Goal: Information Seeking & Learning: Learn about a topic

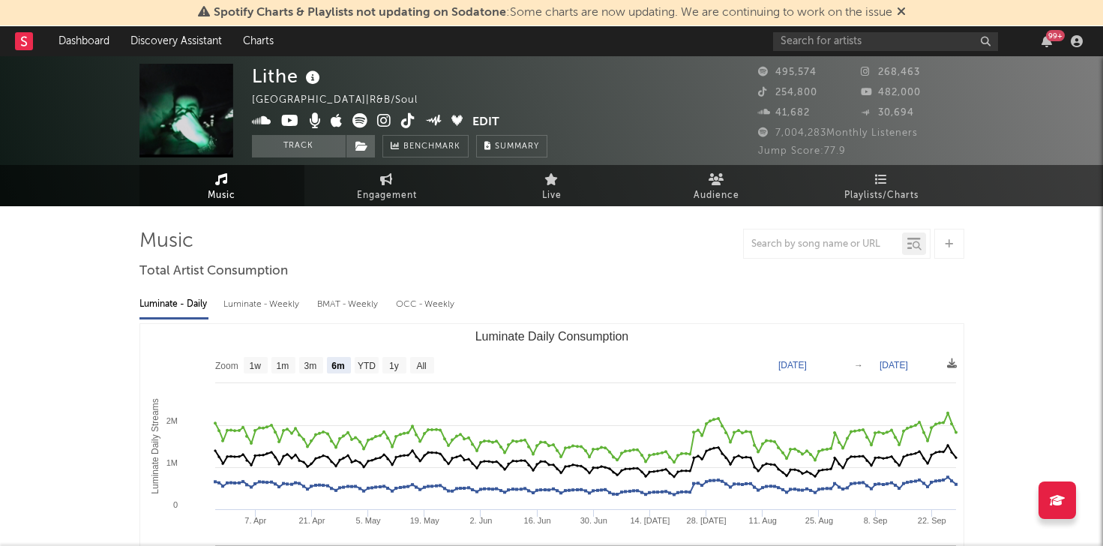
select select "6m"
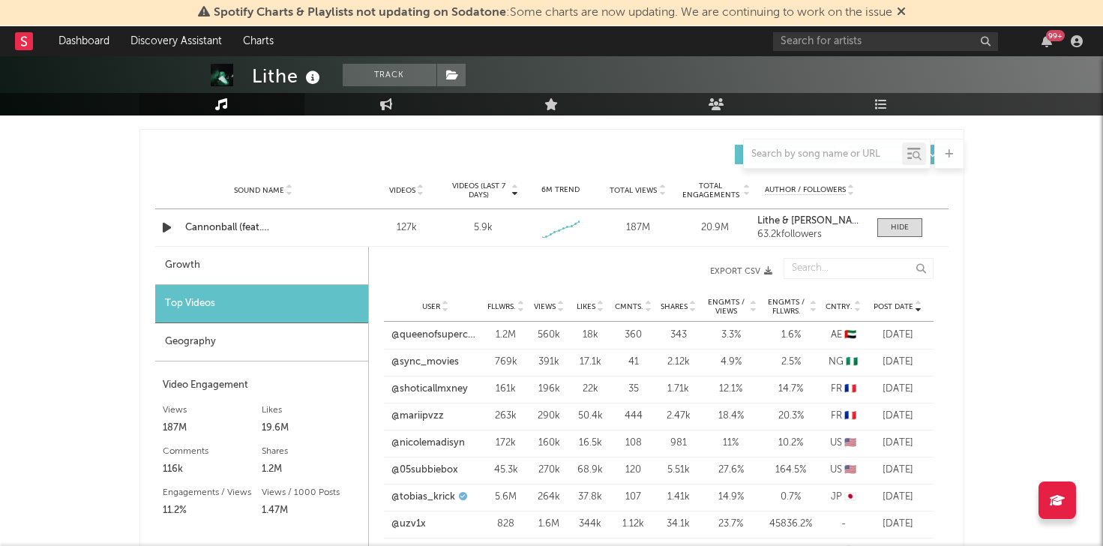
scroll to position [1097, 0]
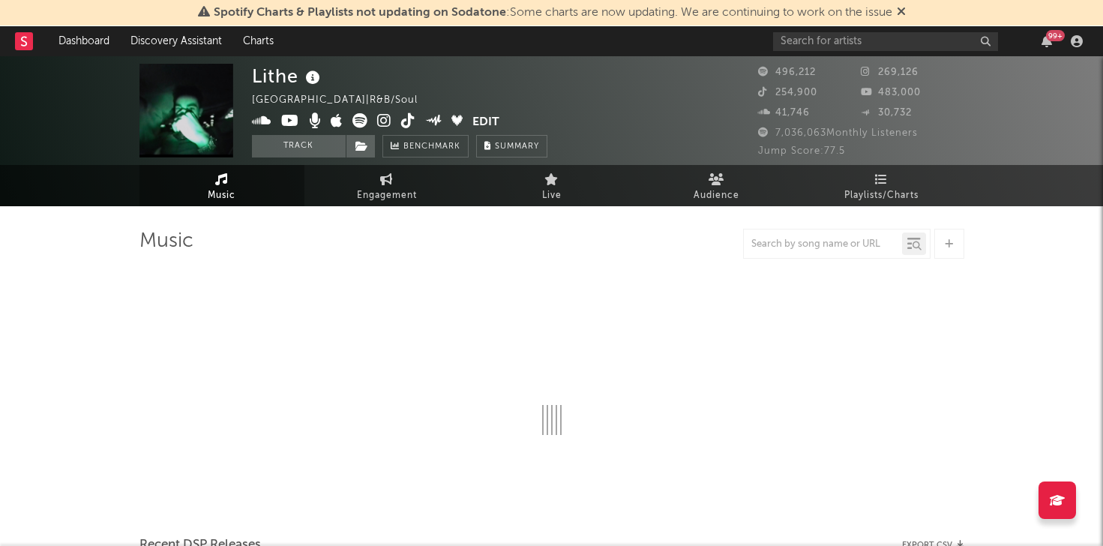
select select "6m"
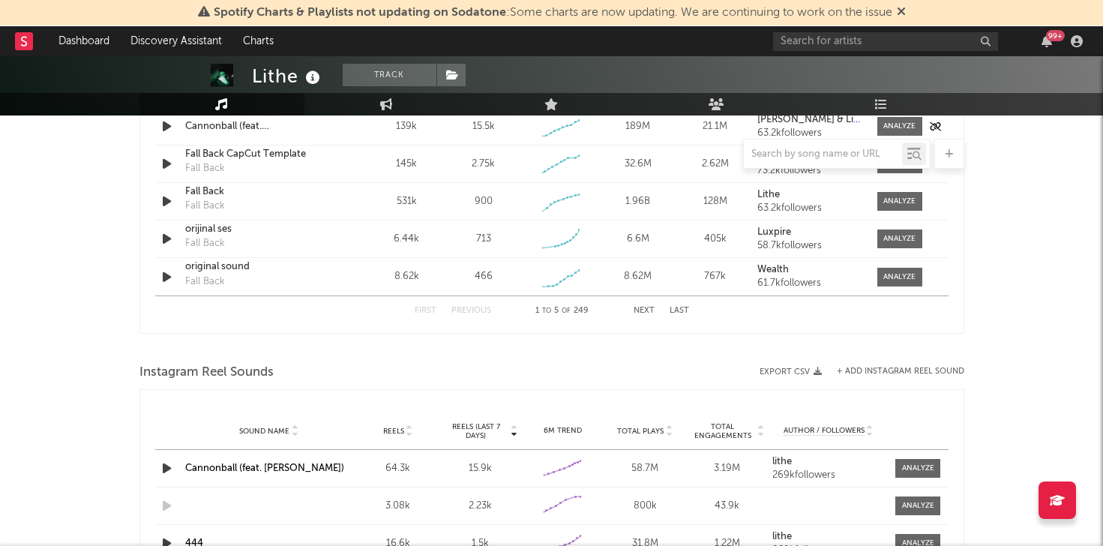
scroll to position [1009, 0]
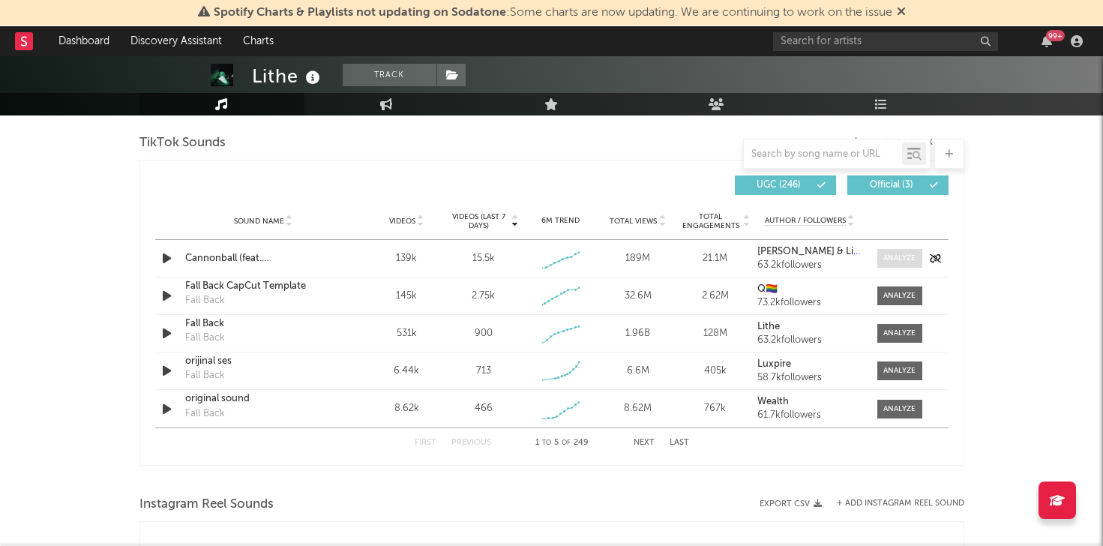
click at [882, 251] on span at bounding box center [899, 258] width 45 height 19
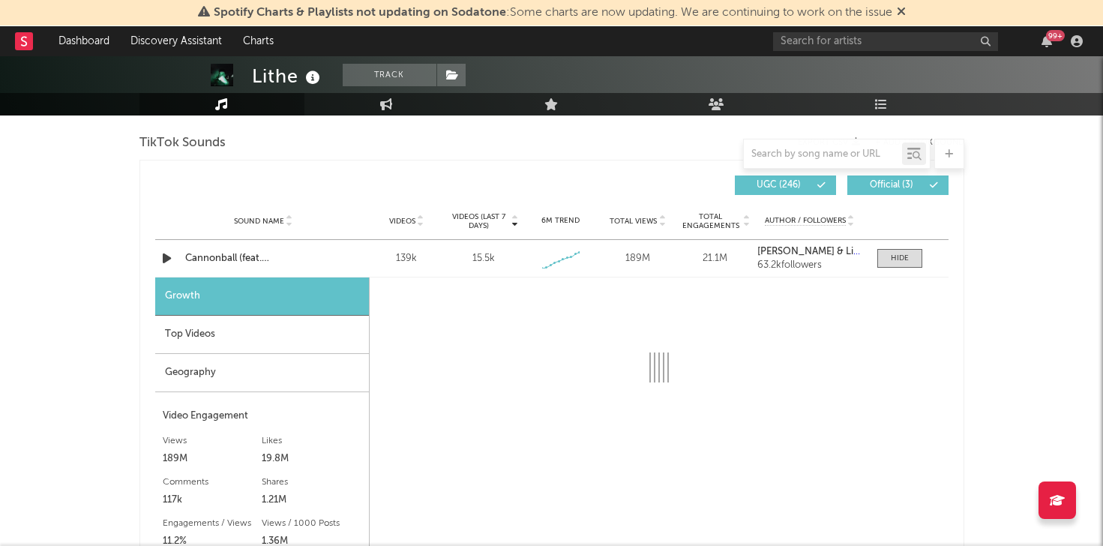
click at [286, 326] on div "Top Videos" at bounding box center [262, 335] width 214 height 38
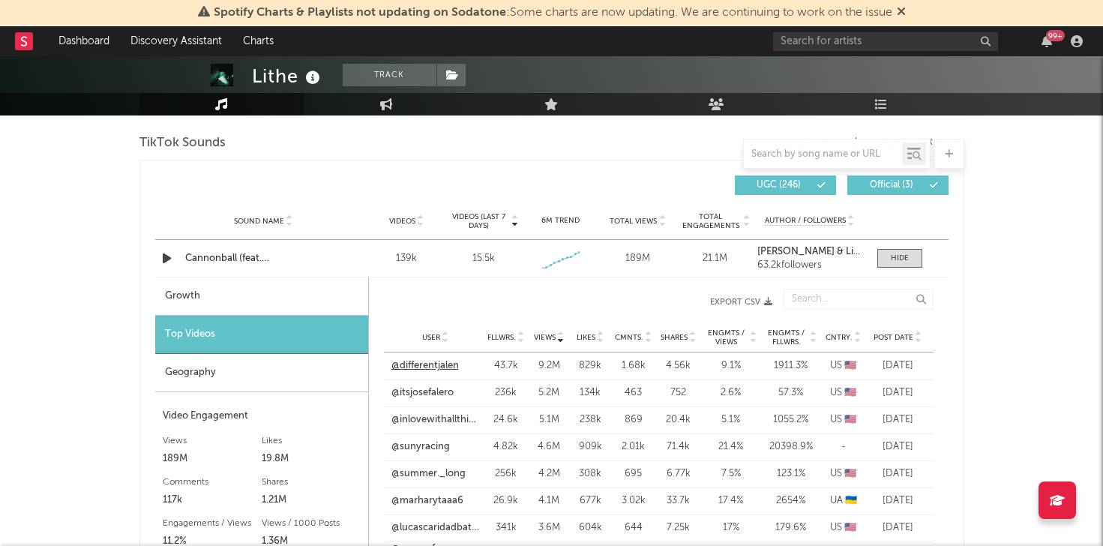
click at [421, 364] on link "@differentjalen" at bounding box center [424, 365] width 67 height 15
click at [436, 397] on link "@itsjosefalero" at bounding box center [422, 392] width 62 height 15
click at [443, 415] on link "@inlovewithallthingsmini" at bounding box center [435, 419] width 88 height 15
click at [439, 450] on link "@sunyracing" at bounding box center [420, 446] width 58 height 15
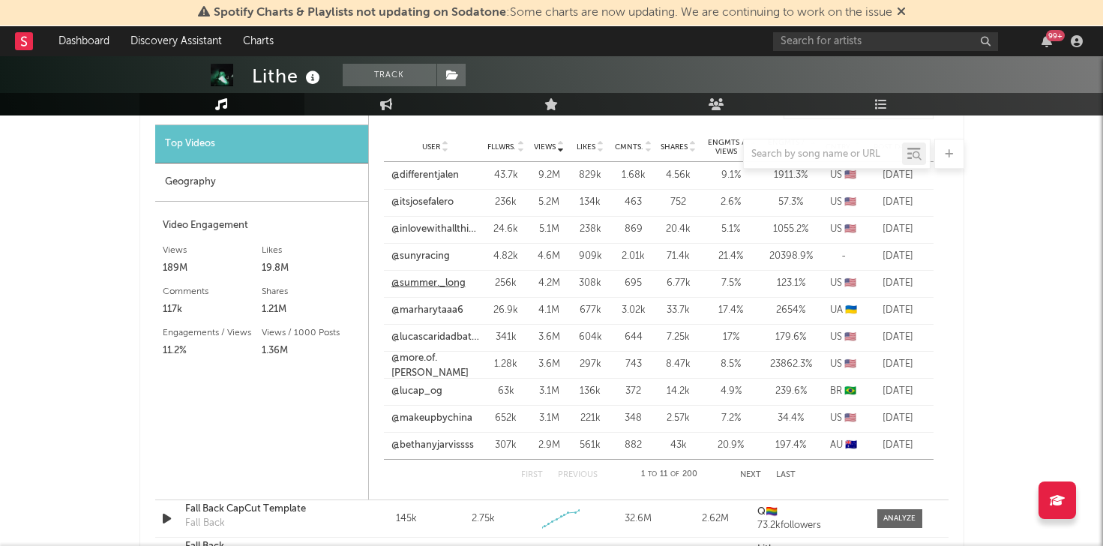
scroll to position [1204, 0]
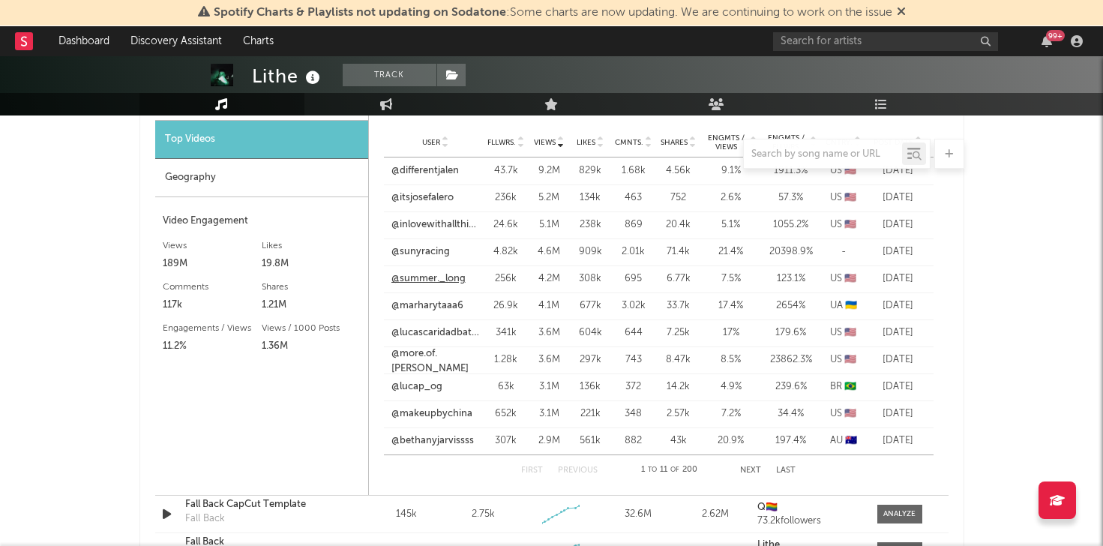
click at [448, 282] on link "@summer._long" at bounding box center [428, 278] width 74 height 15
click at [424, 307] on link "@marharytaaa6" at bounding box center [427, 305] width 72 height 15
